Goal: Find specific page/section: Find specific page/section

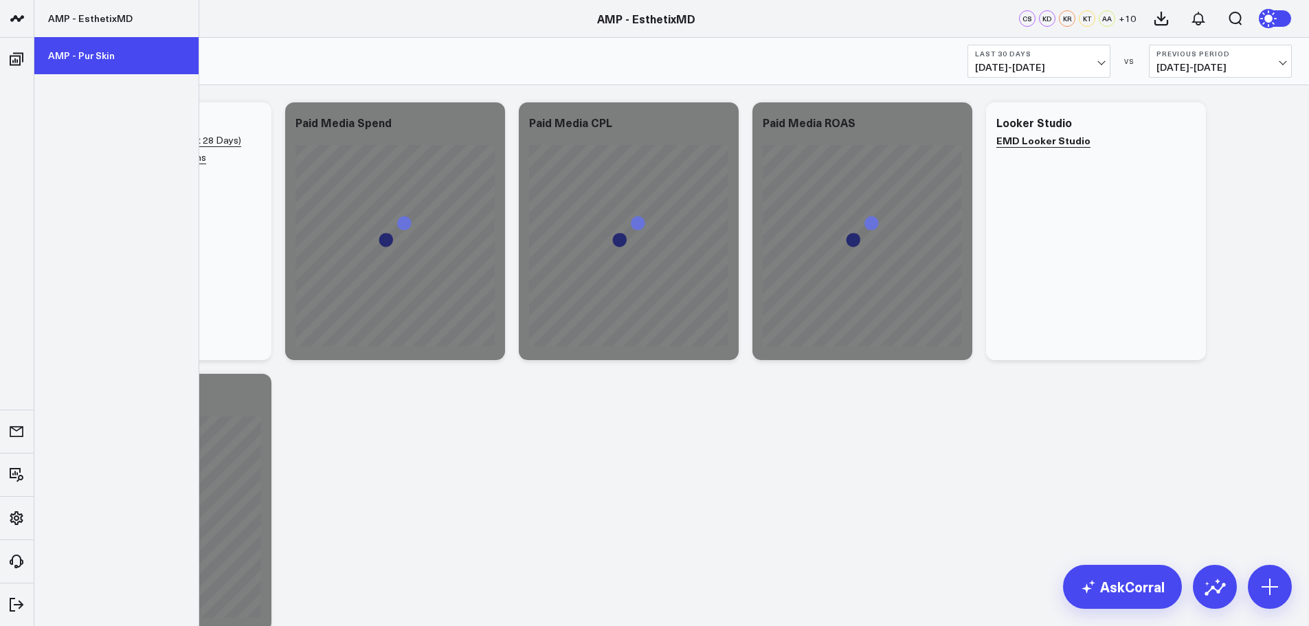
click at [111, 61] on link "AMP - Pur Skin" at bounding box center [116, 55] width 164 height 37
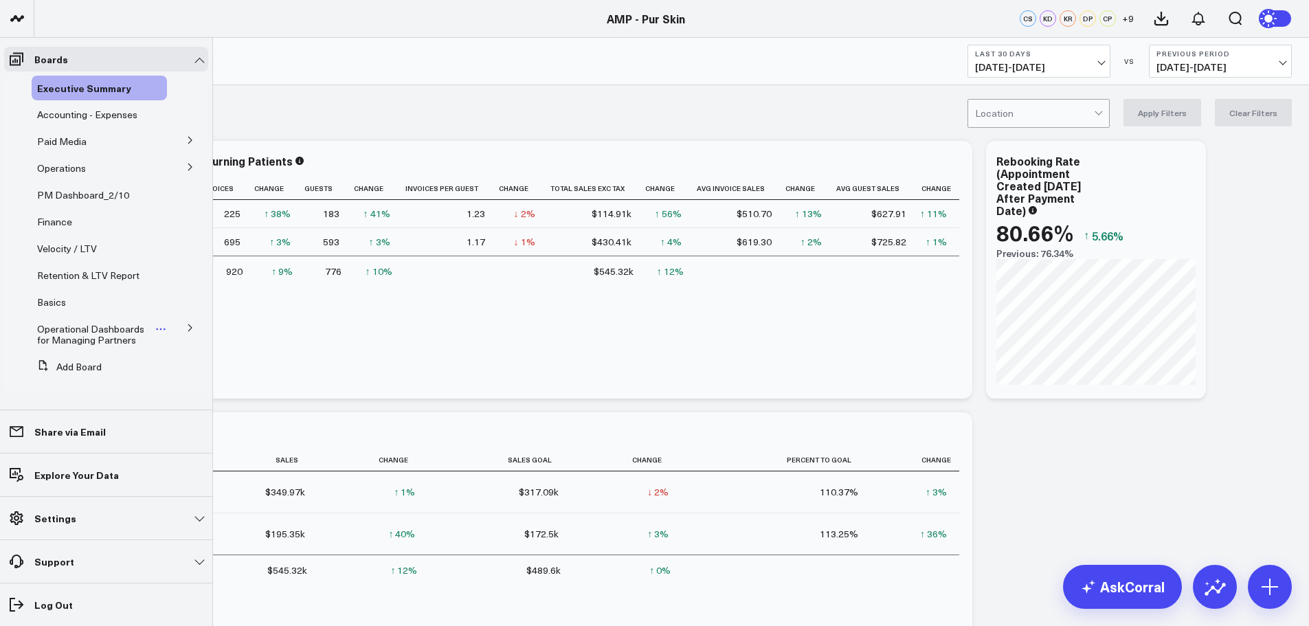
click at [104, 339] on span "Operational Dashboards for Managing Partners" at bounding box center [90, 334] width 107 height 24
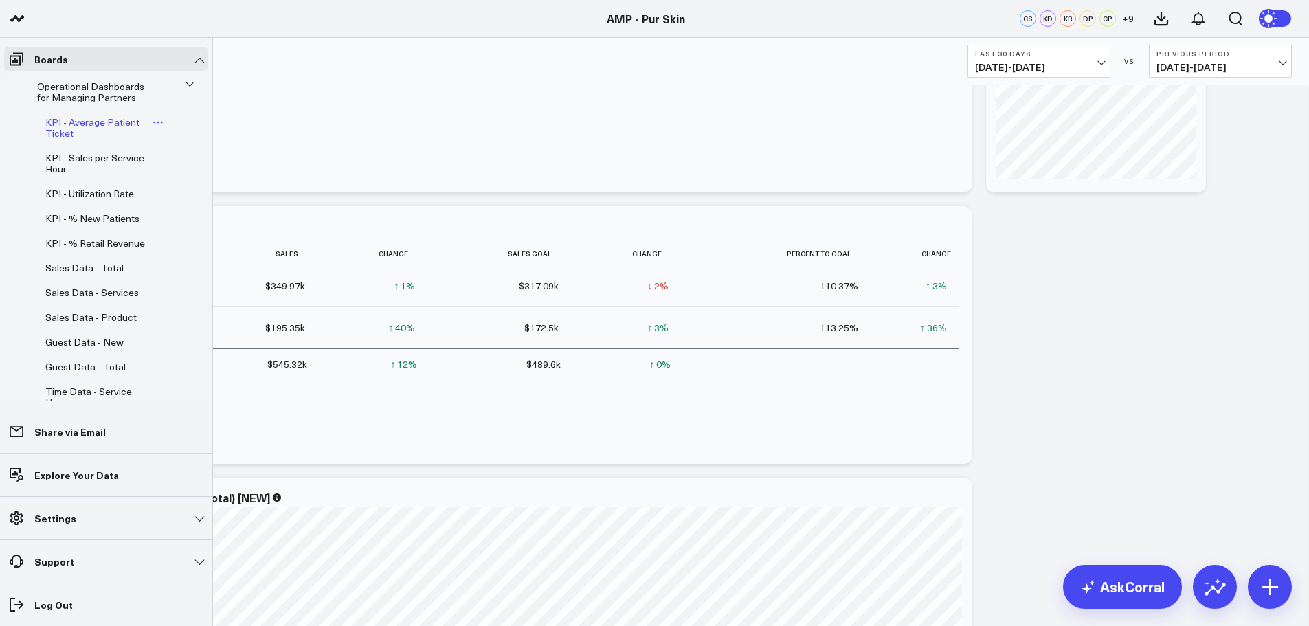
scroll to position [174, 0]
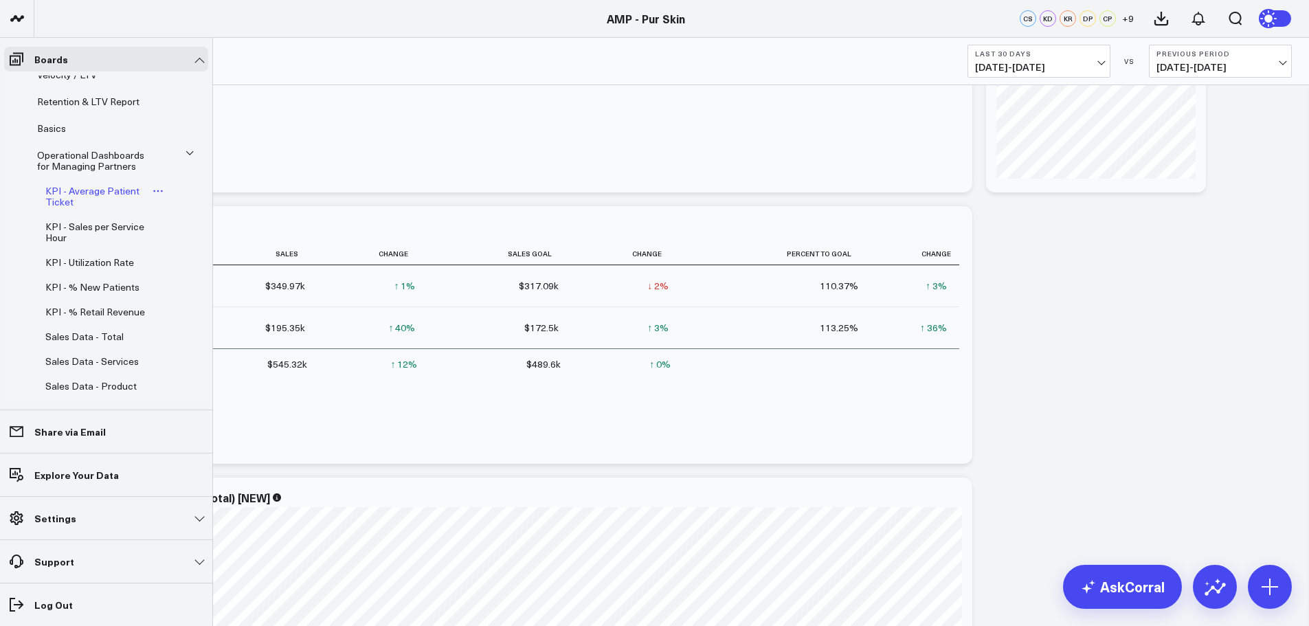
click at [93, 192] on span "KPI - Average Patient Ticket" at bounding box center [92, 196] width 94 height 24
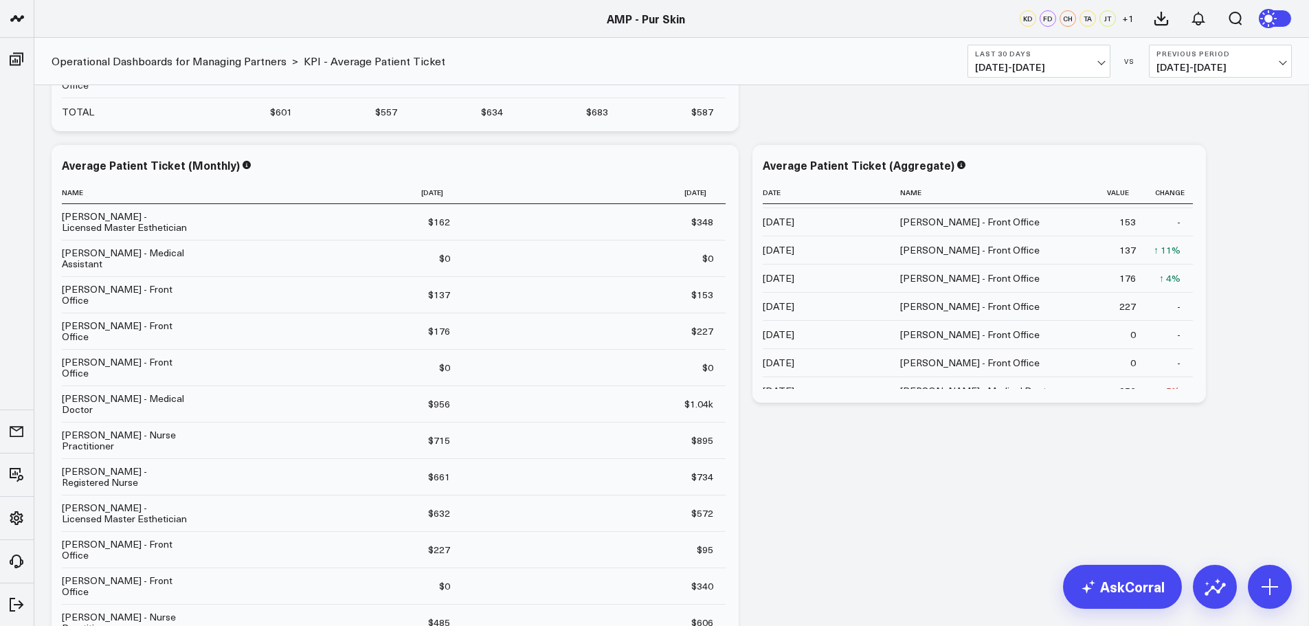
scroll to position [137, 0]
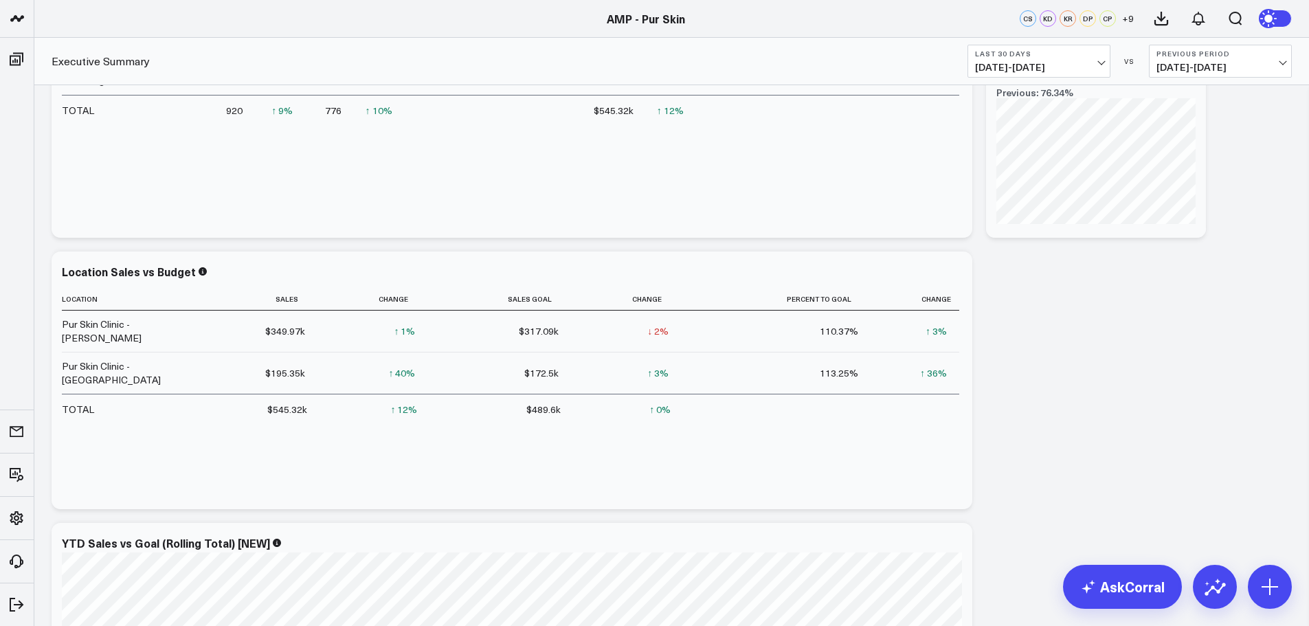
scroll to position [137, 0]
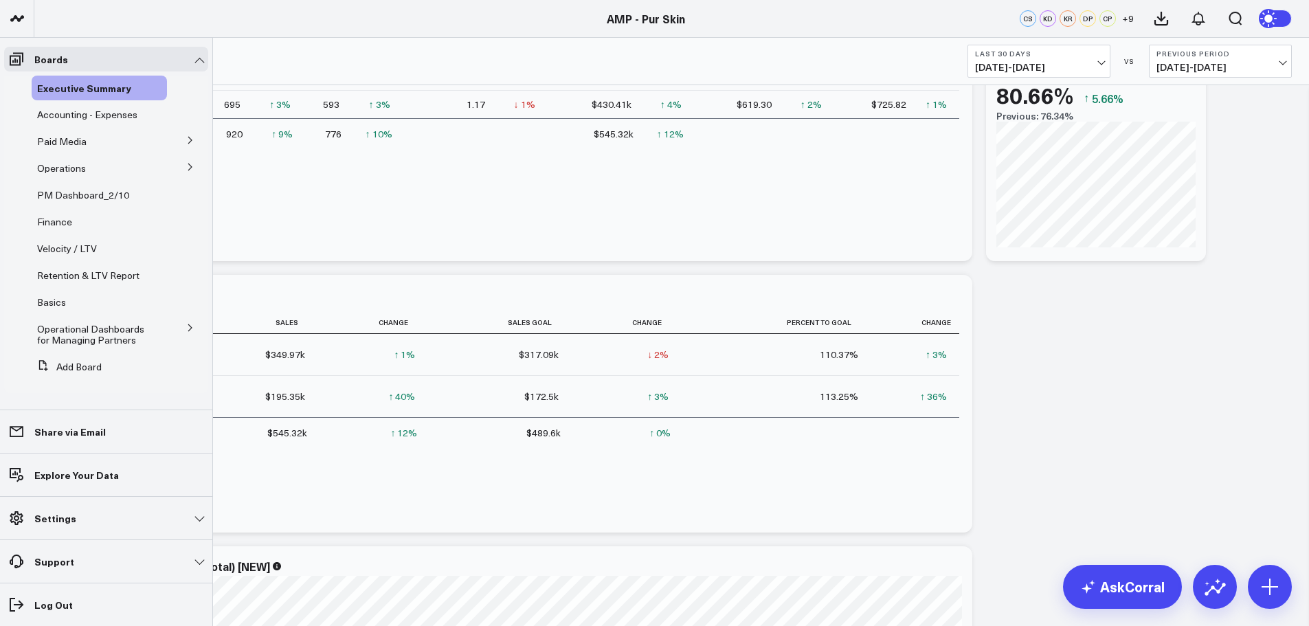
click at [186, 328] on icon at bounding box center [190, 328] width 8 height 8
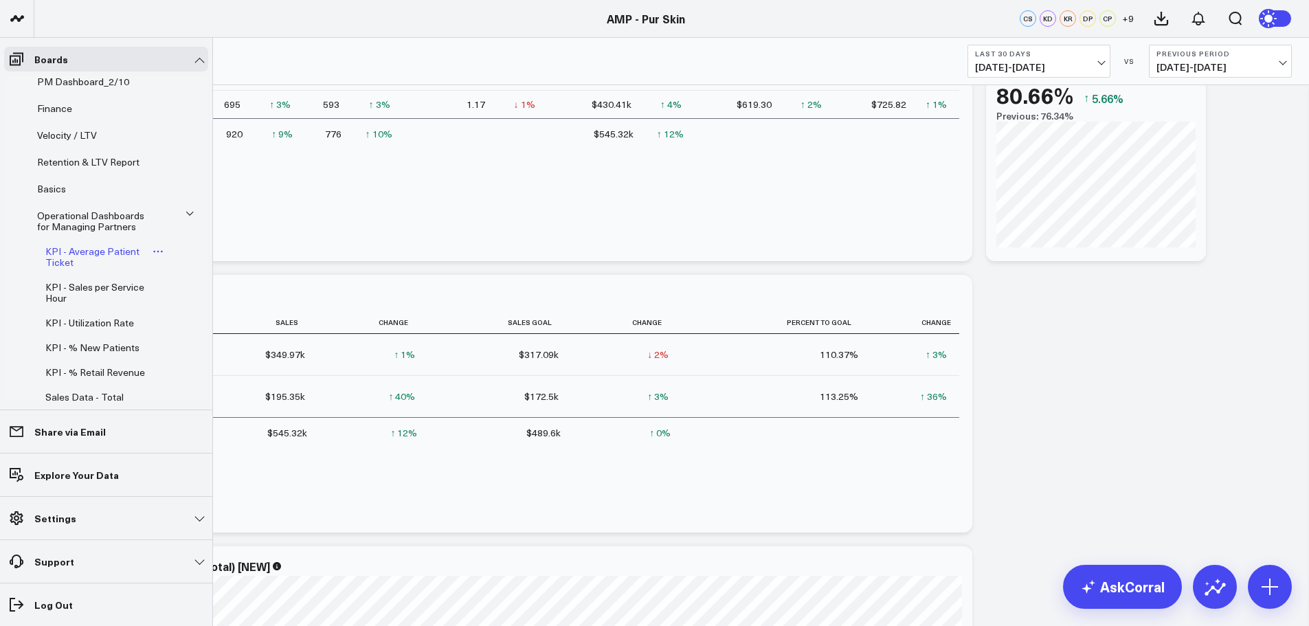
scroll to position [146, 0]
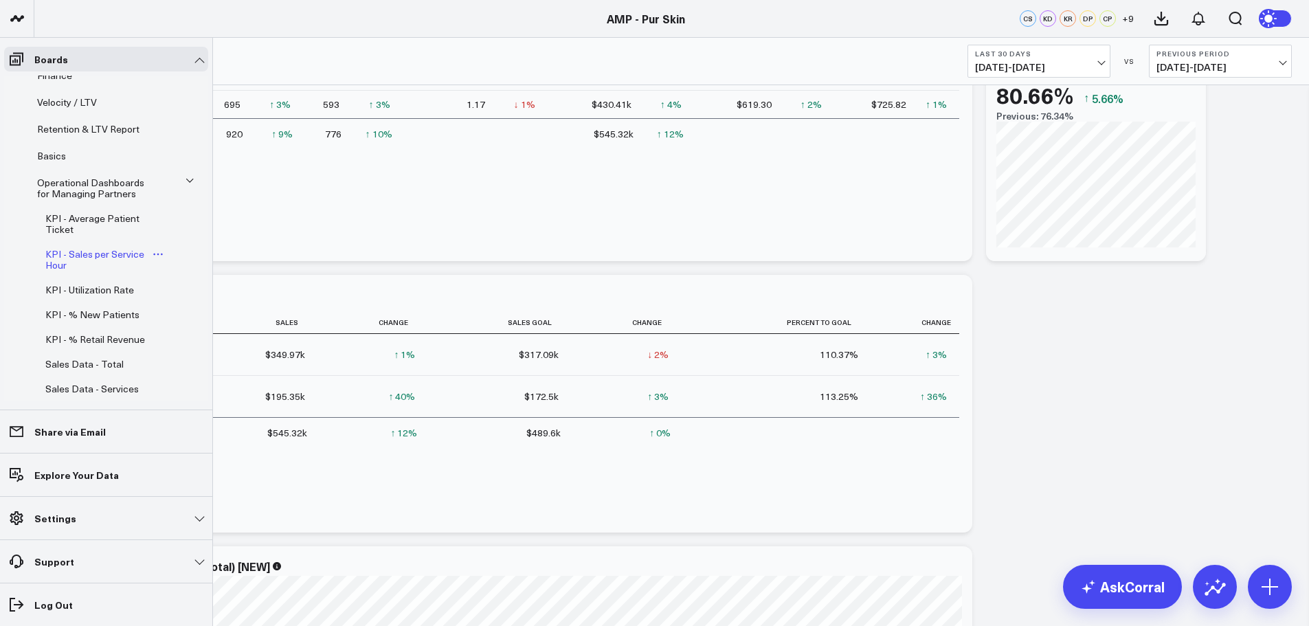
click at [124, 254] on span "KPI - Sales per Service Hour" at bounding box center [94, 259] width 99 height 24
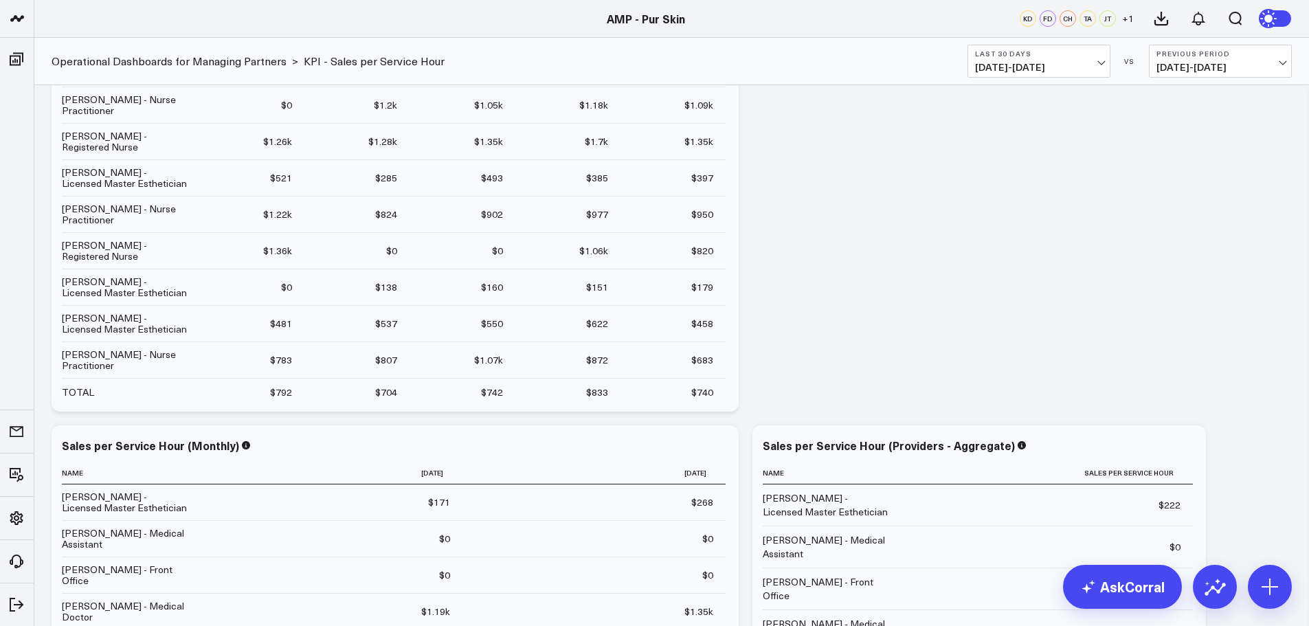
click at [1049, 76] on button "Last 30 Days 08/20/25 - 09/18/25" at bounding box center [1039, 61] width 143 height 33
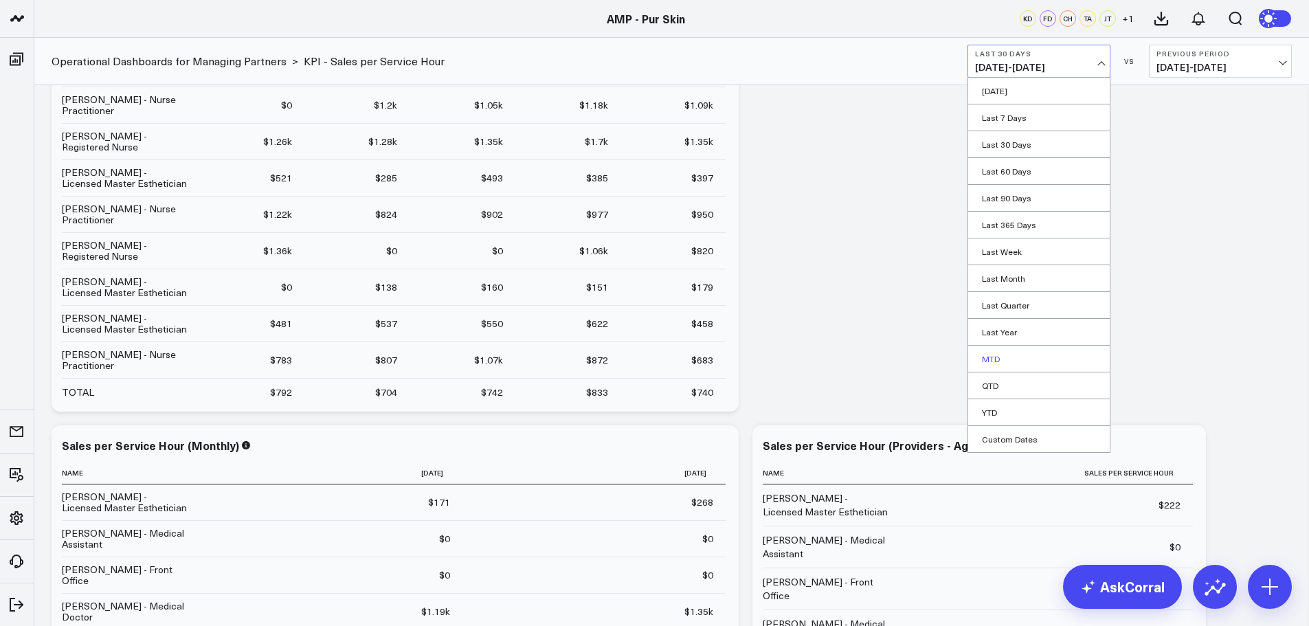
click at [996, 355] on link "MTD" at bounding box center [1039, 359] width 142 height 26
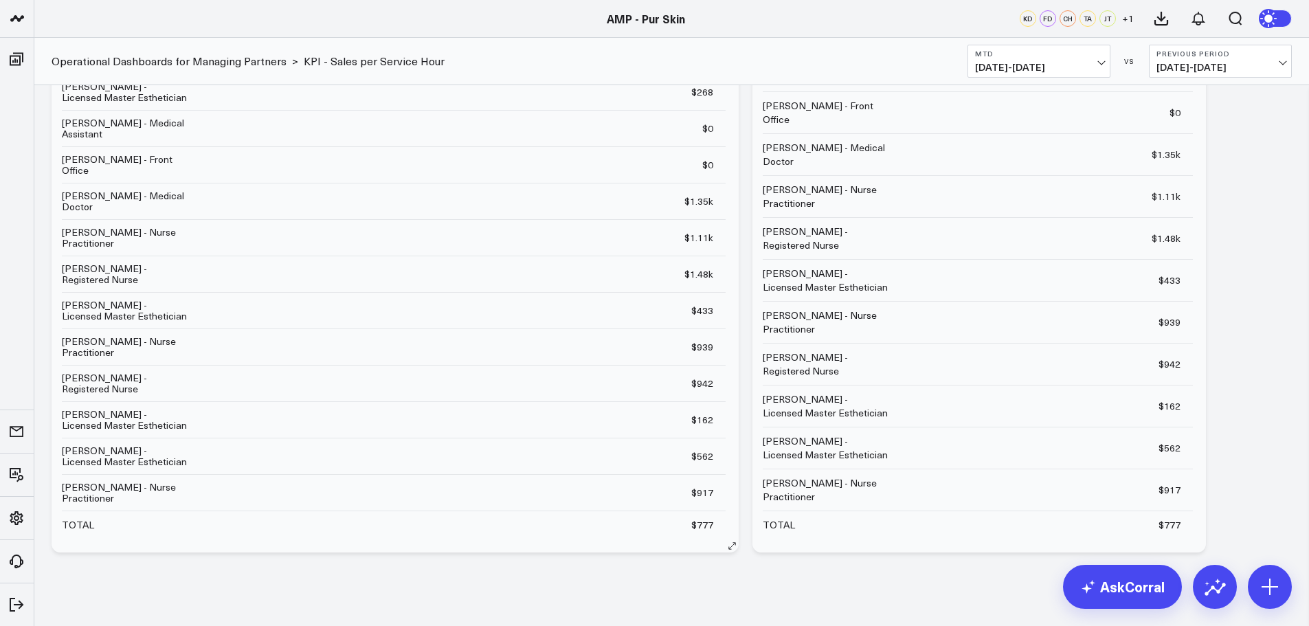
scroll to position [693, 0]
